Goal: Task Accomplishment & Management: Use online tool/utility

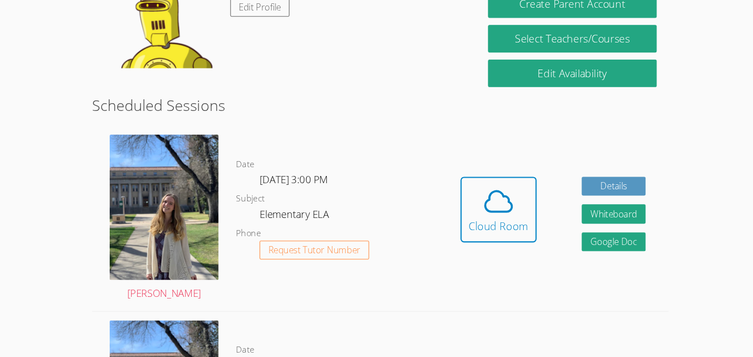
scroll to position [210, 0]
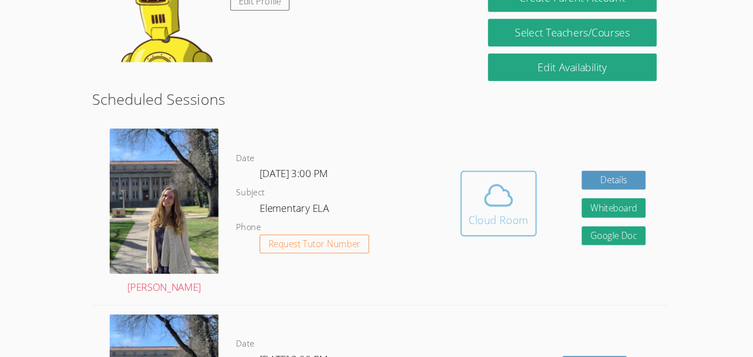
click at [488, 209] on icon at bounding box center [488, 204] width 31 height 31
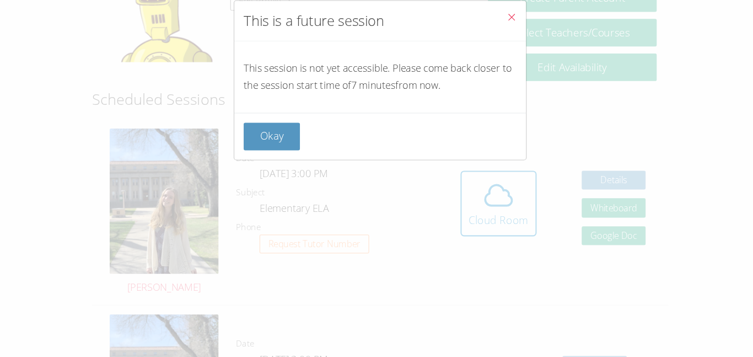
click at [498, 42] on span "Close" at bounding box center [500, 37] width 9 height 13
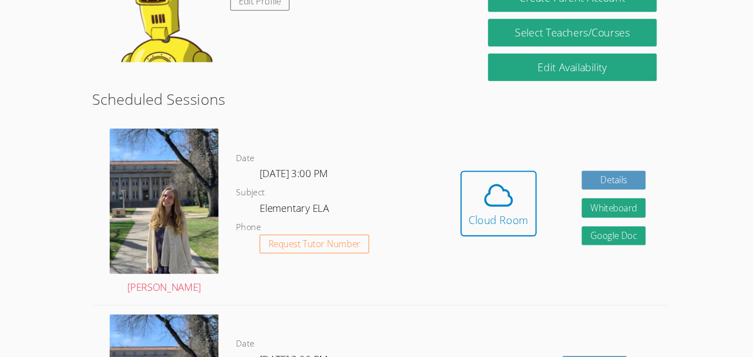
scroll to position [216, 0]
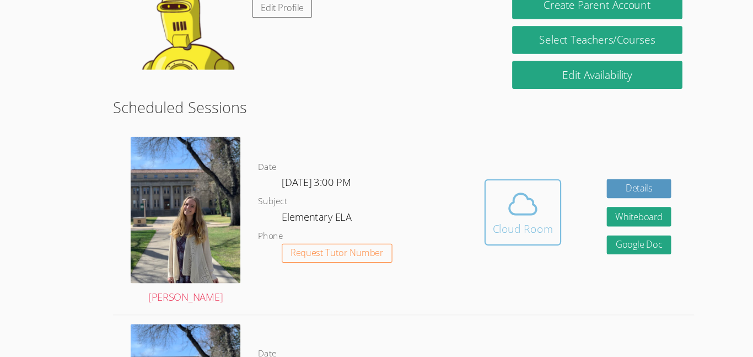
click at [468, 236] on button "Cloud Room" at bounding box center [488, 206] width 72 height 62
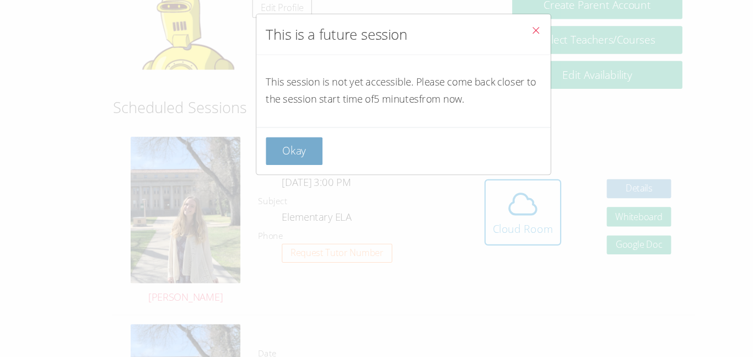
click at [284, 161] on button "Okay" at bounding box center [274, 149] width 53 height 26
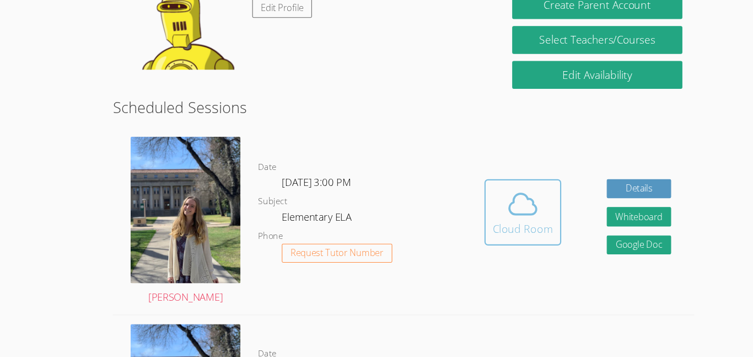
click at [507, 233] on button "Cloud Room" at bounding box center [488, 206] width 72 height 62
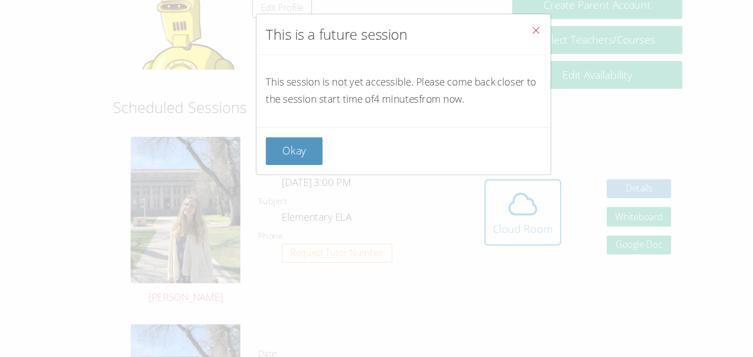
click at [502, 36] on icon "Close" at bounding box center [500, 36] width 9 height 9
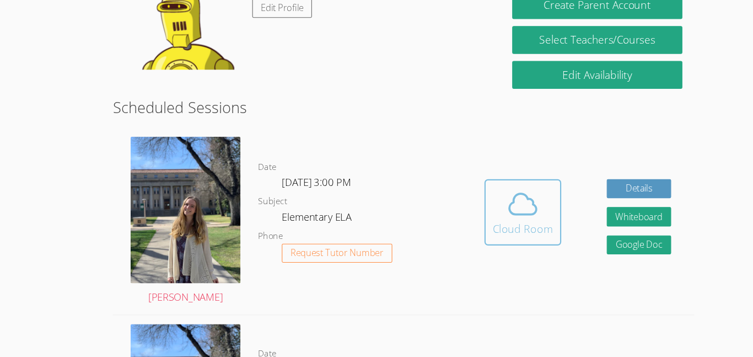
click at [488, 196] on icon at bounding box center [488, 198] width 31 height 31
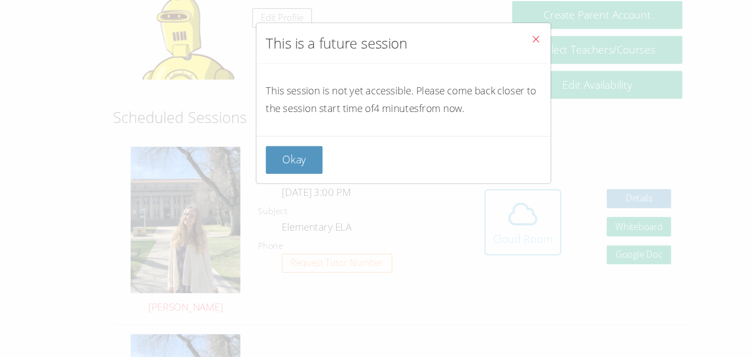
scroll to position [212, 0]
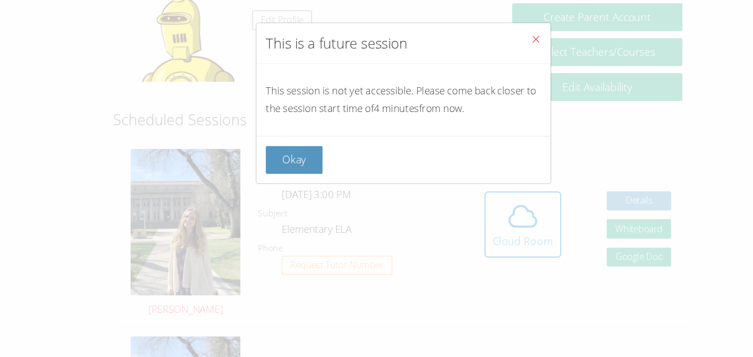
click at [487, 31] on button "Close" at bounding box center [500, 39] width 27 height 34
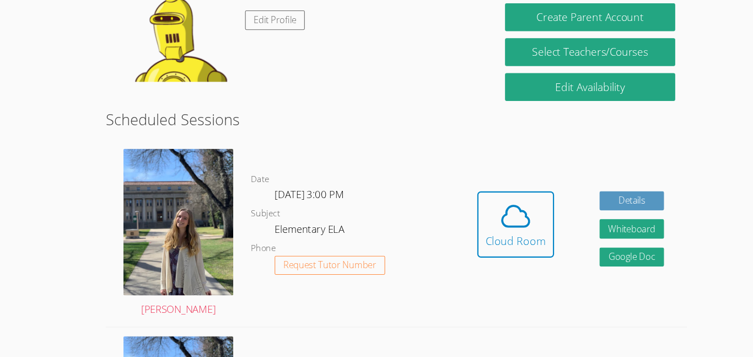
click at [544, 235] on div "Hidden Cloud Room Details Whiteboard Hidden Google Doc" at bounding box center [539, 218] width 217 height 174
click at [522, 215] on button "Cloud Room" at bounding box center [488, 210] width 72 height 62
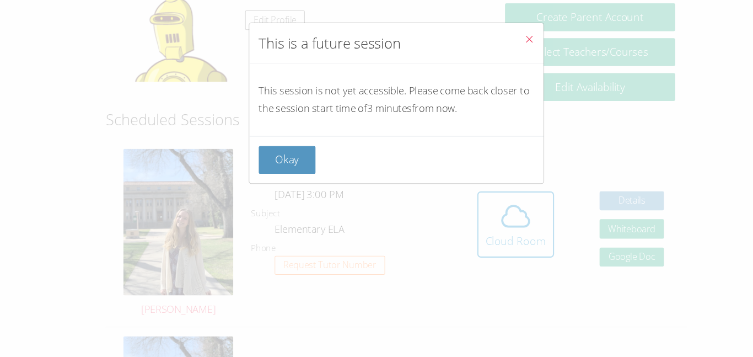
click at [501, 40] on icon "Close" at bounding box center [500, 36] width 9 height 9
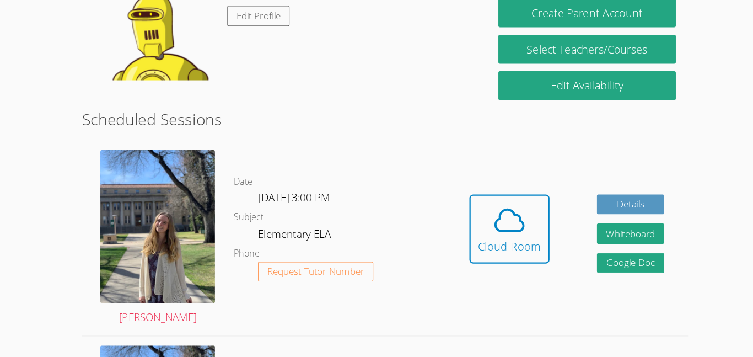
scroll to position [181, 0]
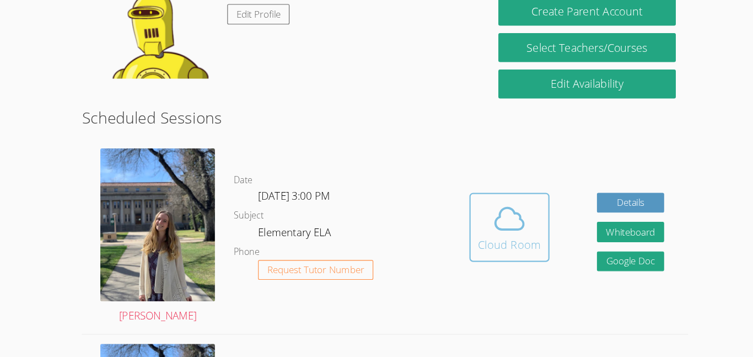
click at [479, 228] on icon at bounding box center [487, 232] width 25 height 19
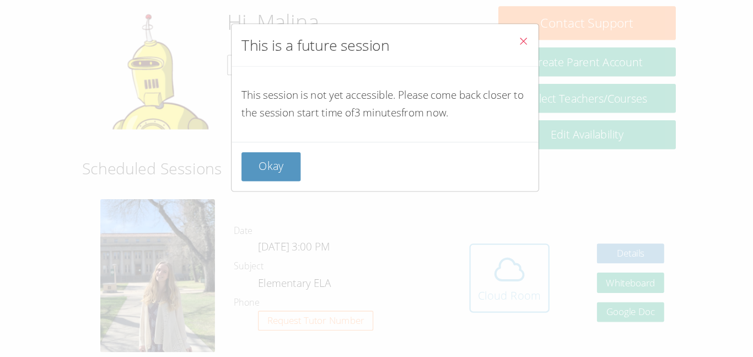
scroll to position [165, 0]
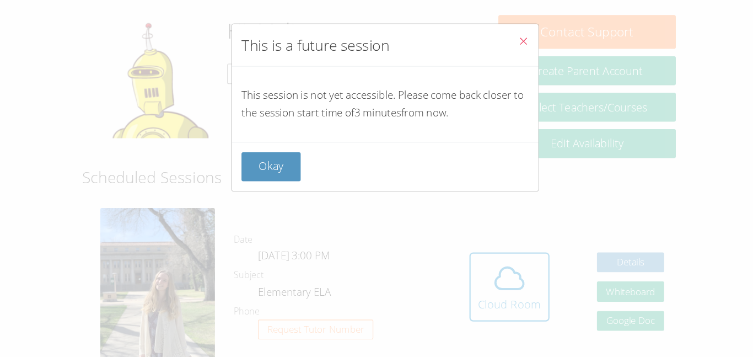
click at [505, 36] on button "Close" at bounding box center [500, 39] width 27 height 34
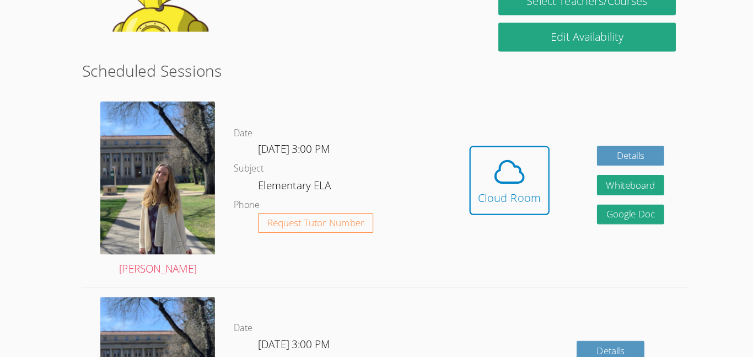
scroll to position [243, 0]
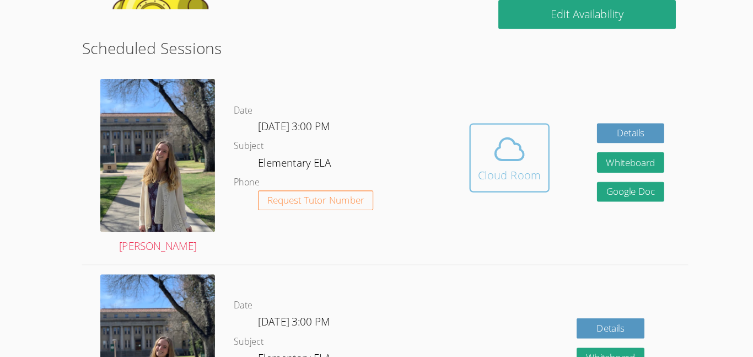
click at [478, 190] on div "Cloud Room" at bounding box center [488, 193] width 56 height 15
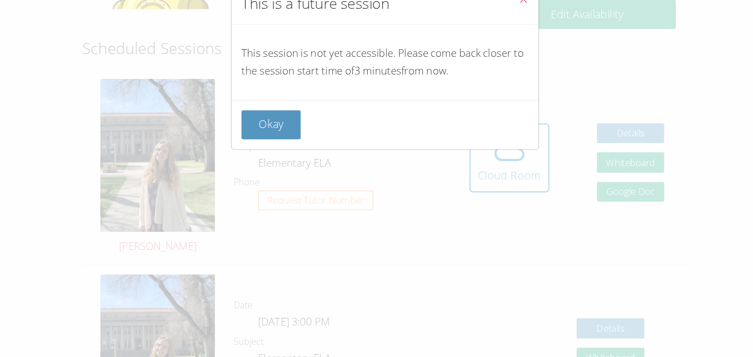
click at [504, 52] on button "Close" at bounding box center [500, 39] width 27 height 34
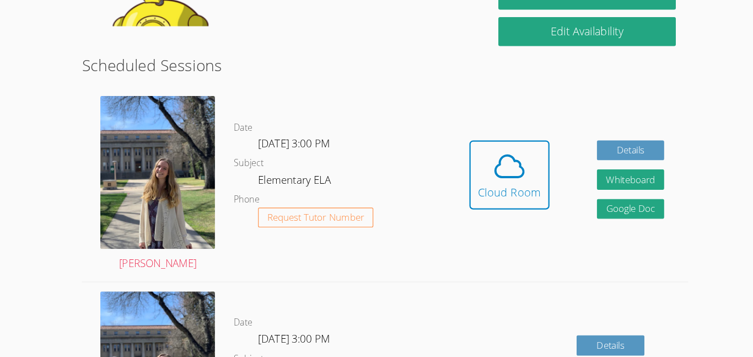
scroll to position [230, 0]
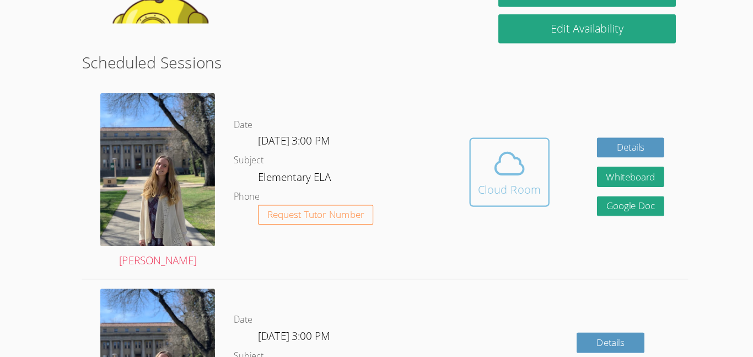
click at [499, 206] on div "Cloud Room" at bounding box center [488, 206] width 56 height 15
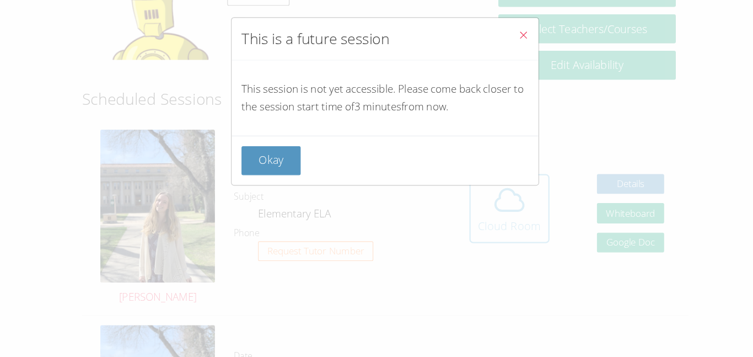
scroll to position [206, 0]
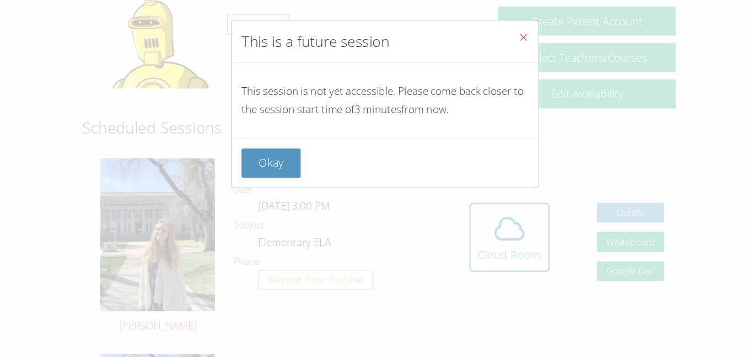
click at [502, 30] on button "Close" at bounding box center [500, 39] width 27 height 34
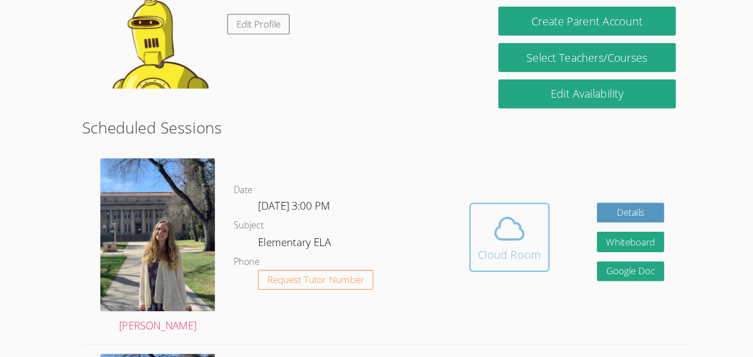
click at [495, 223] on div "Cloud Room" at bounding box center [488, 230] width 56 height 15
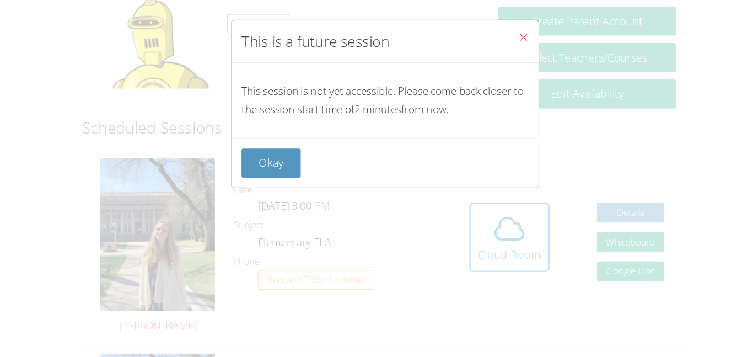
click at [501, 37] on icon "Close" at bounding box center [500, 36] width 9 height 9
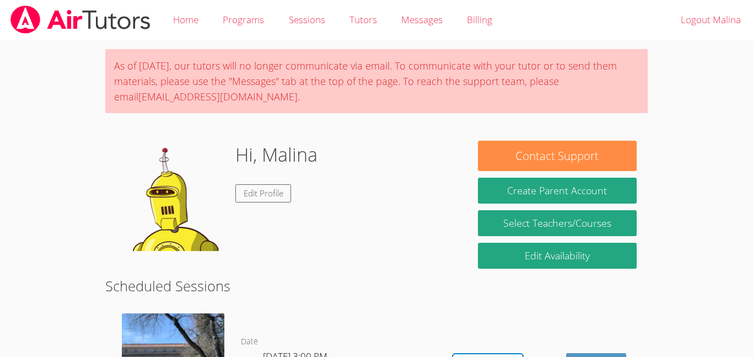
scroll to position [206, 0]
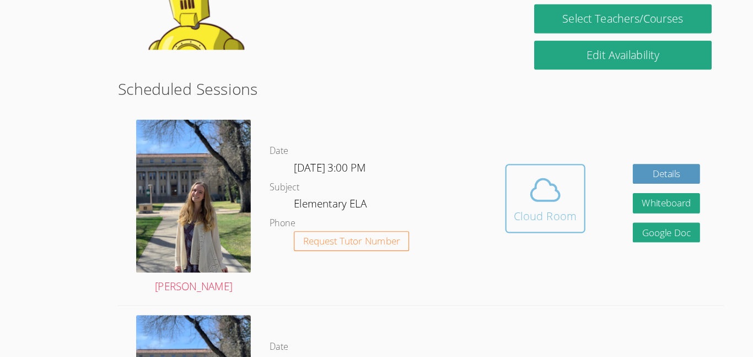
click at [491, 179] on icon at bounding box center [487, 169] width 25 height 19
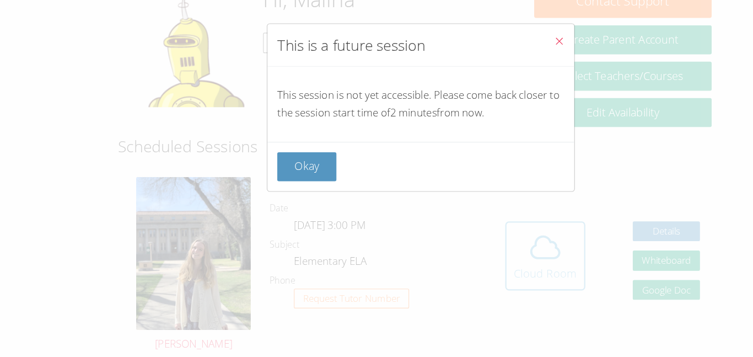
scroll to position [152, 0]
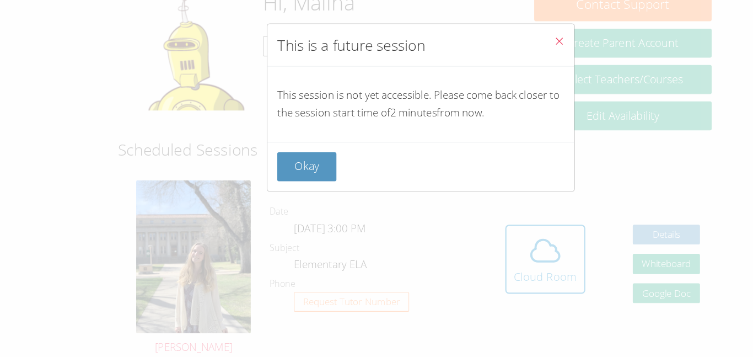
click at [505, 39] on icon "Close" at bounding box center [500, 36] width 9 height 9
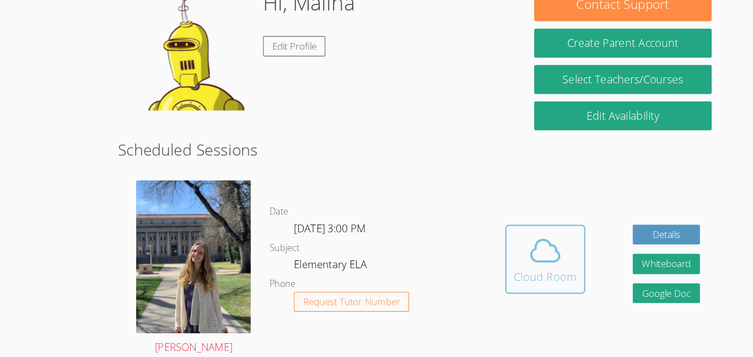
click at [500, 223] on icon at bounding box center [488, 223] width 31 height 31
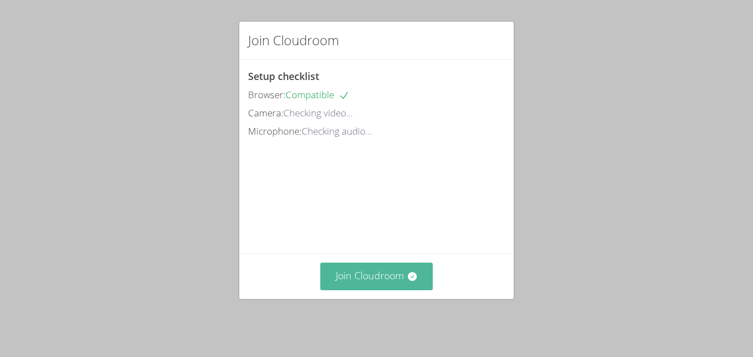
click at [365, 276] on button "Join Cloudroom" at bounding box center [376, 275] width 113 height 27
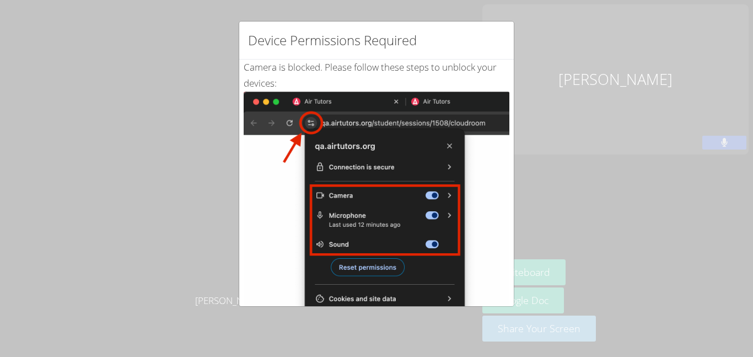
click at [557, 146] on div "Device Permissions Required Camera is blocked . Please follow these steps to un…" at bounding box center [376, 178] width 753 height 357
click at [610, 135] on div "Device Permissions Required Camera is blocked . Please follow these steps to un…" at bounding box center [376, 178] width 753 height 357
click at [609, 128] on div "Device Permissions Required Camera is blocked . Please follow these steps to un…" at bounding box center [376, 178] width 753 height 357
click at [612, 117] on div "Device Permissions Required Camera is blocked . Please follow these steps to un…" at bounding box center [376, 178] width 753 height 357
click at [495, 42] on div "Device Permissions Required" at bounding box center [376, 41] width 275 height 38
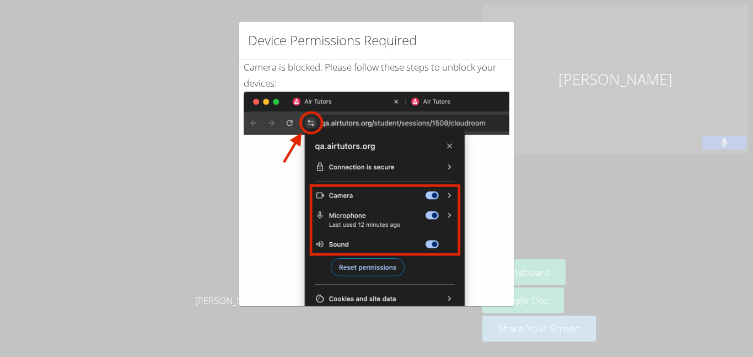
click at [494, 175] on img at bounding box center [377, 216] width 266 height 249
click at [500, 228] on img at bounding box center [377, 216] width 266 height 249
click at [526, 208] on div "Device Permissions Required Camera is blocked . Please follow these steps to un…" at bounding box center [376, 178] width 753 height 357
click at [540, 208] on div "Device Permissions Required Camera is blocked . Please follow these steps to un…" at bounding box center [376, 178] width 753 height 357
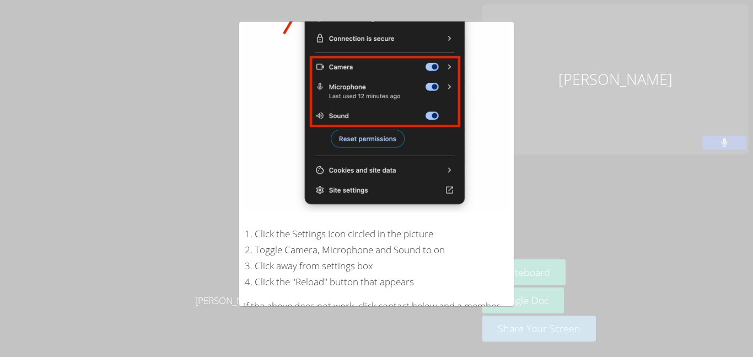
scroll to position [213, 0]
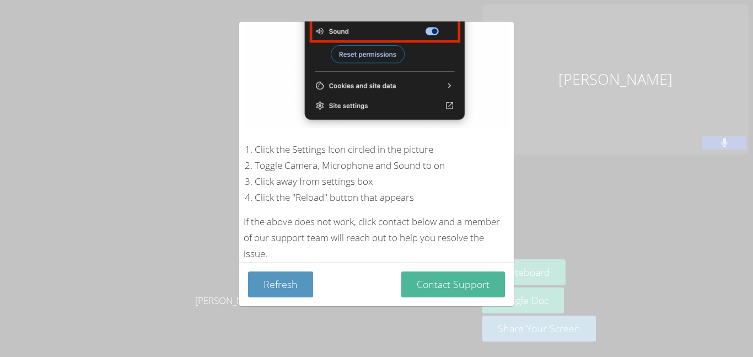
click at [449, 274] on button "Contact Support" at bounding box center [453, 284] width 104 height 26
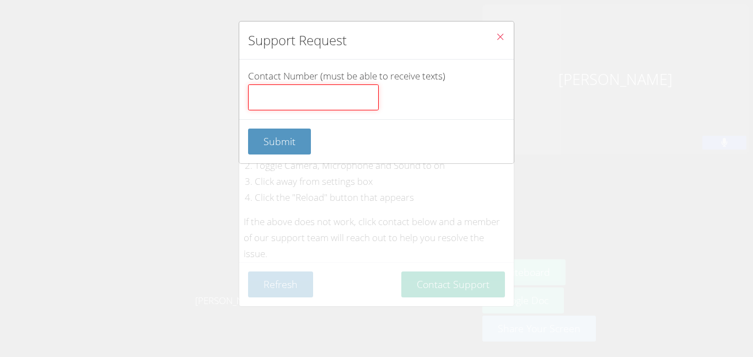
click at [326, 100] on input "Contact Number (must be able to receive texts)" at bounding box center [313, 97] width 131 height 26
click at [491, 23] on button "Close" at bounding box center [500, 39] width 27 height 34
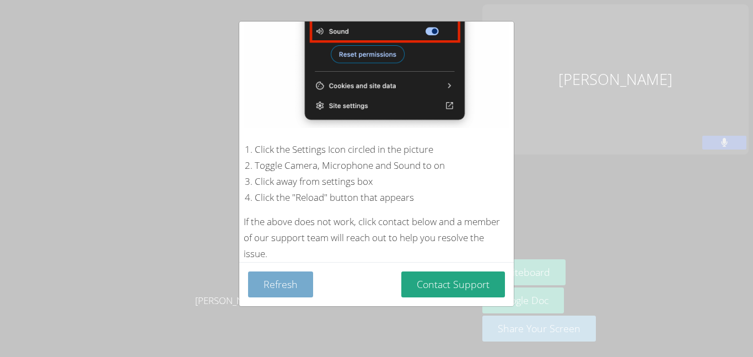
click at [290, 287] on button "Refresh" at bounding box center [280, 284] width 65 height 26
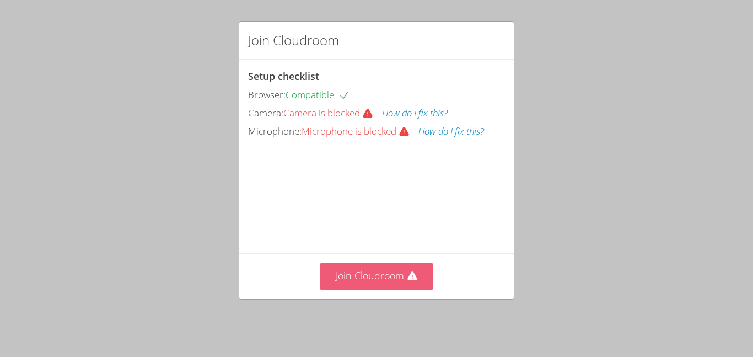
click at [388, 286] on button "Join Cloudroom" at bounding box center [376, 275] width 113 height 27
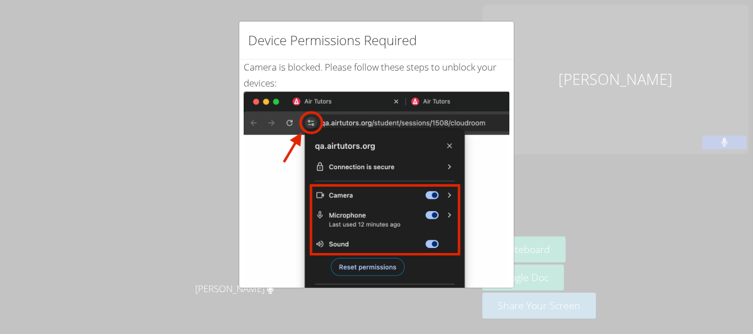
click at [56, 138] on div "Device Permissions Required Camera is blocked . Please follow these steps to un…" at bounding box center [376, 167] width 753 height 334
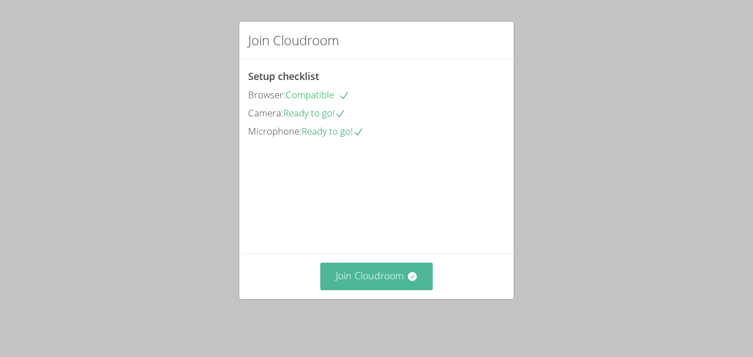
click at [392, 285] on button "Join Cloudroom" at bounding box center [376, 275] width 113 height 27
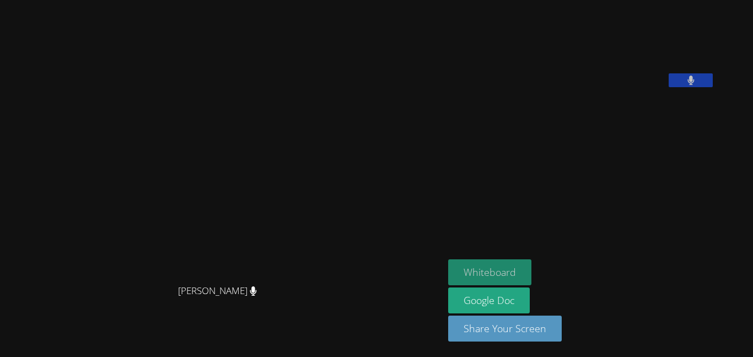
click at [492, 278] on button "Whiteboard" at bounding box center [489, 272] width 83 height 26
